Goal: Task Accomplishment & Management: Complete application form

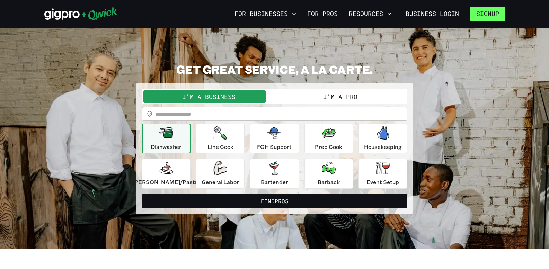
click at [491, 15] on button "Signup" at bounding box center [487, 14] width 35 height 15
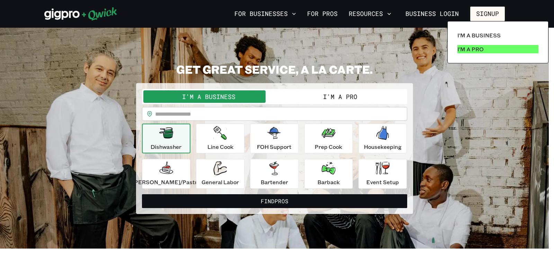
click at [480, 52] on p "I'm a Pro" at bounding box center [471, 49] width 26 height 8
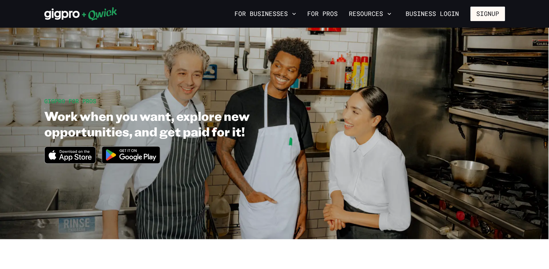
click at [80, 155] on icon "Download on the App Store" at bounding box center [75, 157] width 33 height 7
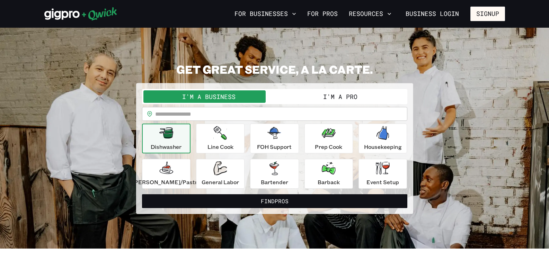
click at [336, 94] on button "I'm a Pro" at bounding box center [340, 96] width 131 height 12
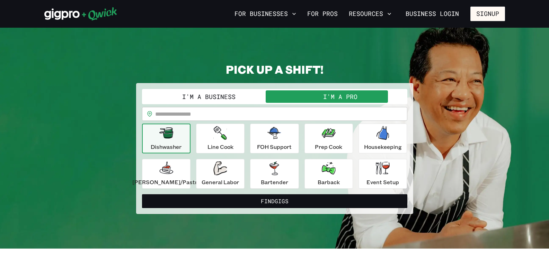
click at [452, 164] on div "**********" at bounding box center [274, 138] width 461 height 152
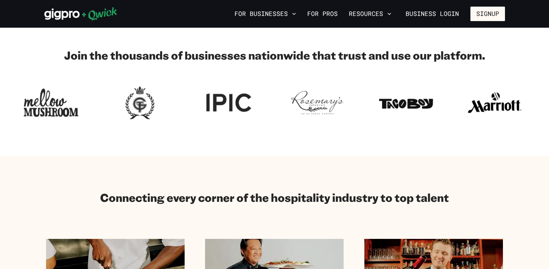
scroll to position [470, 0]
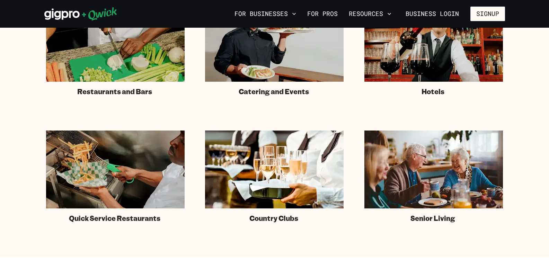
click at [547, 54] on section "Connecting every corner of the hospitality industry to top talent Restaurants a…" at bounding box center [274, 89] width 549 height 337
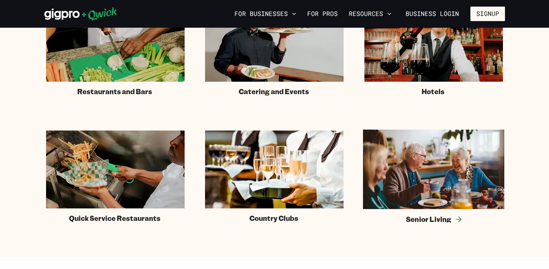
click at [428, 209] on link "Senior Living" at bounding box center [433, 177] width 141 height 94
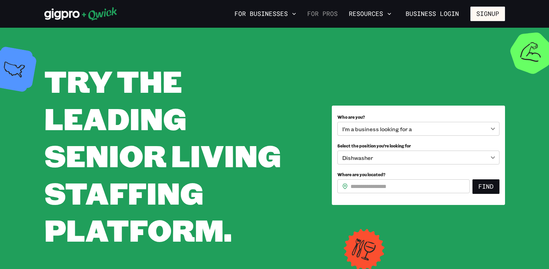
click at [320, 14] on link "For Pros" at bounding box center [323, 14] width 36 height 12
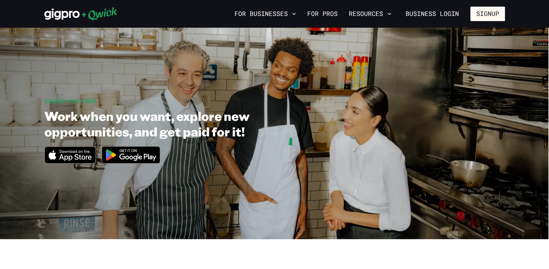
click at [548, 74] on section "GIGPRO FOR PROS Work when you want, explore new opportunities, and get paid for…" at bounding box center [274, 134] width 549 height 212
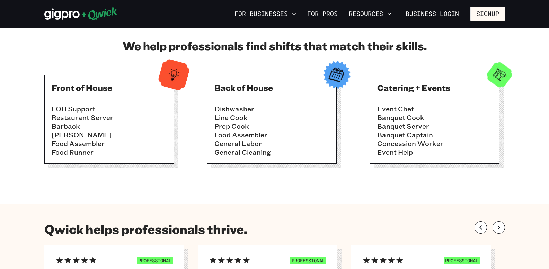
click at [287, 120] on li "Line Cook" at bounding box center [271, 117] width 115 height 9
click at [327, 80] on img at bounding box center [337, 75] width 34 height 34
click at [301, 123] on li "Prep Cook" at bounding box center [271, 126] width 115 height 9
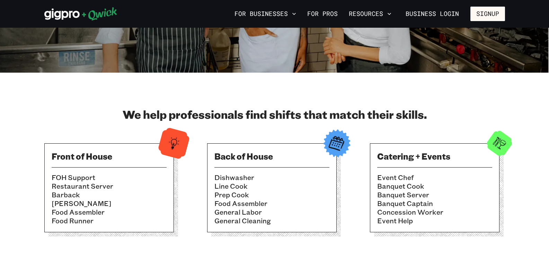
scroll to position [0, 0]
